Goal: Navigation & Orientation: Go to known website

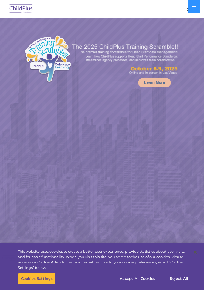
select select "MEDIUM"
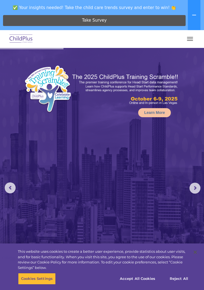
click at [190, 41] on span "button" at bounding box center [190, 40] width 6 height 1
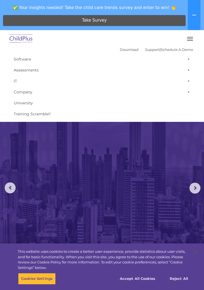
click at [190, 41] on span "button" at bounding box center [190, 40] width 6 height 1
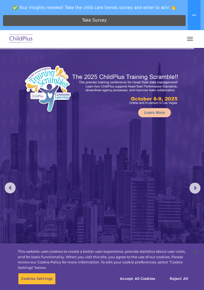
click at [190, 40] on span "button" at bounding box center [190, 40] width 6 height 1
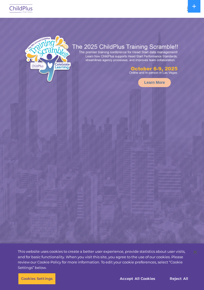
select select "MEDIUM"
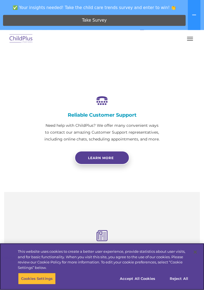
scroll to position [292, 0]
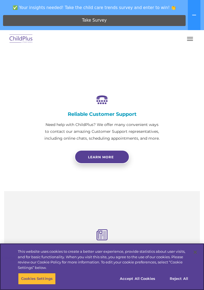
click at [183, 285] on button "Reject All" at bounding box center [179, 279] width 34 height 12
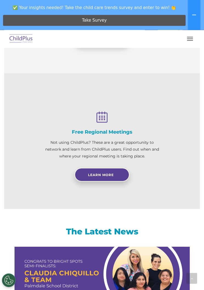
click at [190, 40] on span "button" at bounding box center [190, 40] width 6 height 1
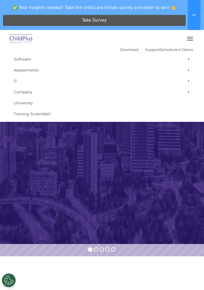
scroll to position [0, 0]
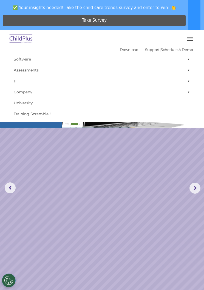
click at [190, 16] on button at bounding box center [194, 15] width 13 height 30
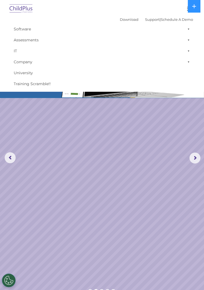
click at [185, 8] on button "button" at bounding box center [190, 8] width 12 height 9
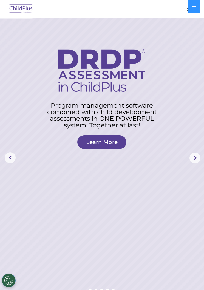
click at [21, 7] on img at bounding box center [21, 8] width 26 height 13
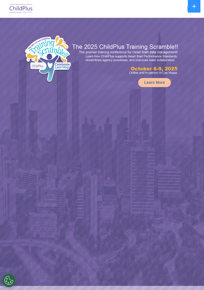
select select "MEDIUM"
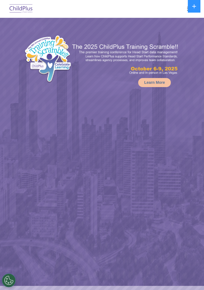
select select "MEDIUM"
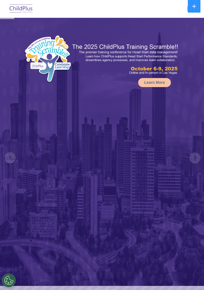
click at [185, 11] on button "button" at bounding box center [190, 8] width 12 height 9
